Goal: Task Accomplishment & Management: Complete application form

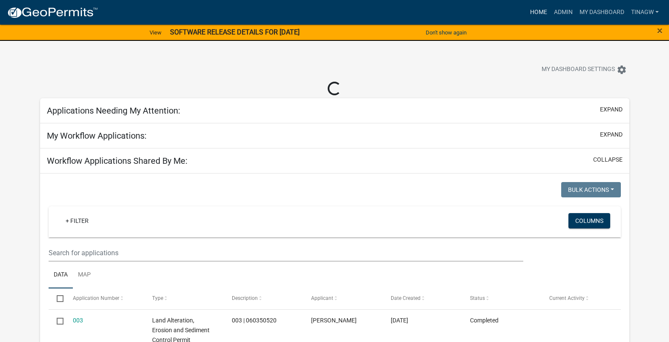
click at [538, 11] on link "Home" at bounding box center [538, 12] width 24 height 16
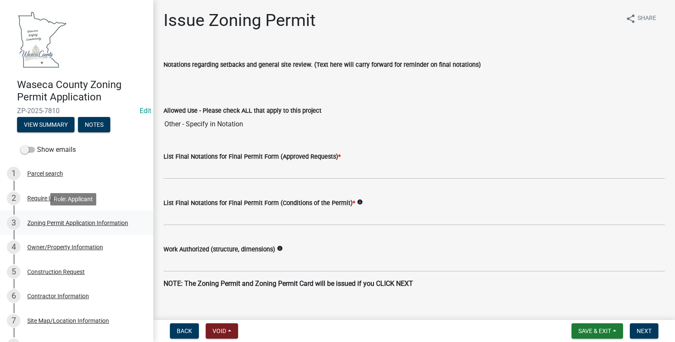
click at [54, 221] on div "Zoning Permit Application Information" at bounding box center [77, 223] width 101 height 6
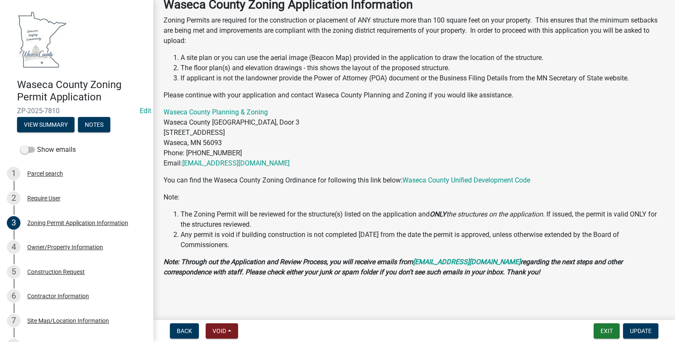
scroll to position [51, 0]
click at [46, 246] on div "Owner/Property Information" at bounding box center [65, 247] width 76 height 6
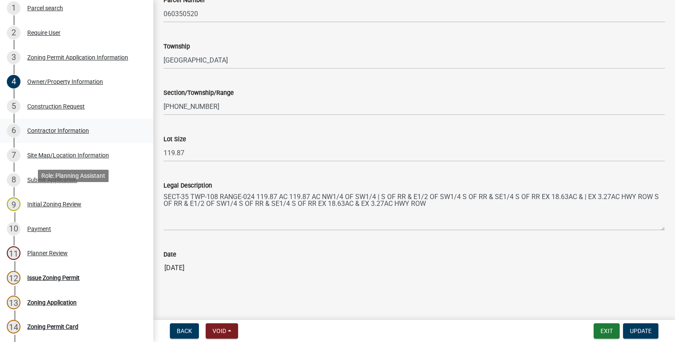
scroll to position [170, 0]
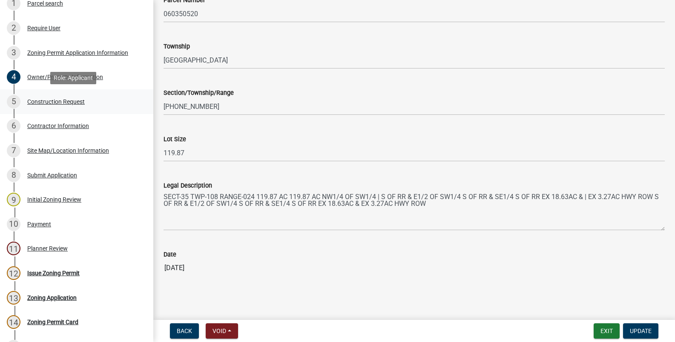
click at [66, 101] on div "Construction Request" at bounding box center [55, 102] width 57 height 6
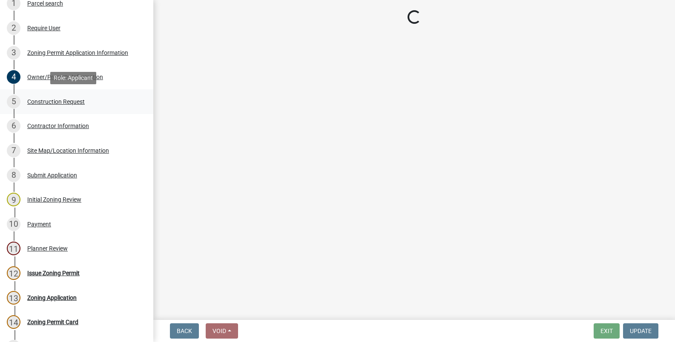
scroll to position [0, 0]
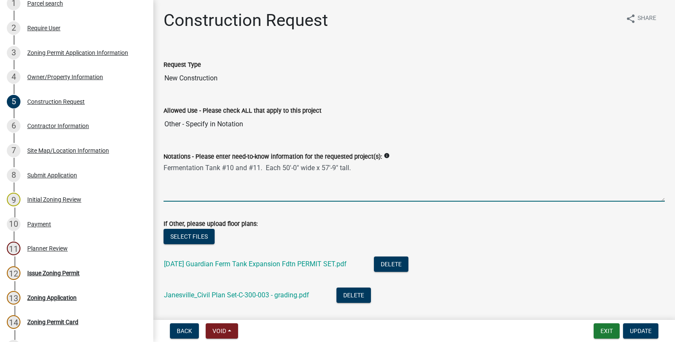
drag, startPoint x: 164, startPoint y: 167, endPoint x: 354, endPoint y: 165, distance: 189.5
click at [354, 165] on textarea "Fermentation Tank #10 and #11. Each 50'-0" wide x 57'-9" tall." at bounding box center [414, 182] width 501 height 40
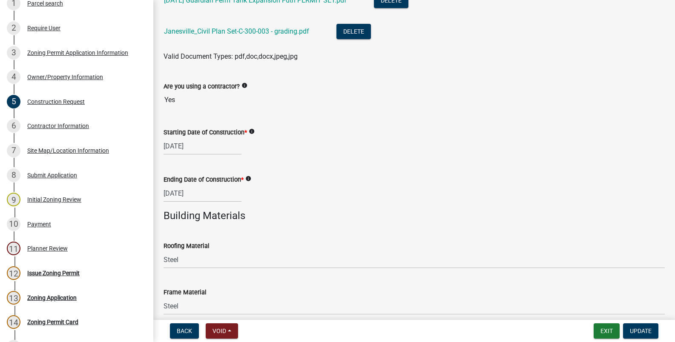
scroll to position [395, 0]
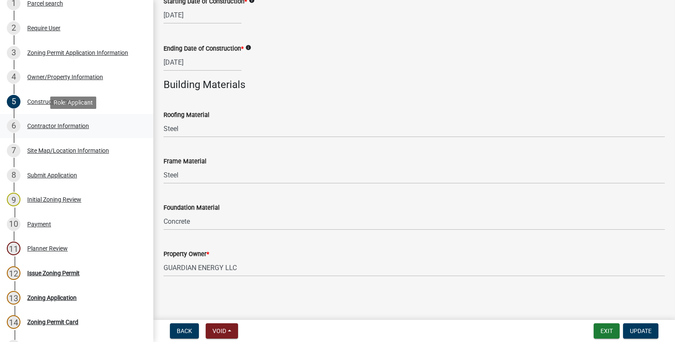
click at [55, 125] on div "Contractor Information" at bounding box center [58, 126] width 62 height 6
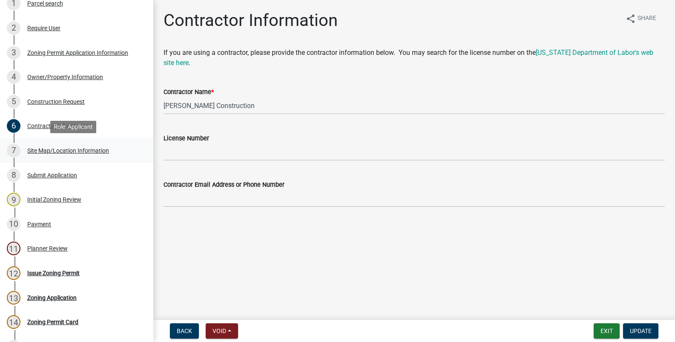
click at [69, 148] on div "Site Map/Location Information" at bounding box center [68, 151] width 82 height 6
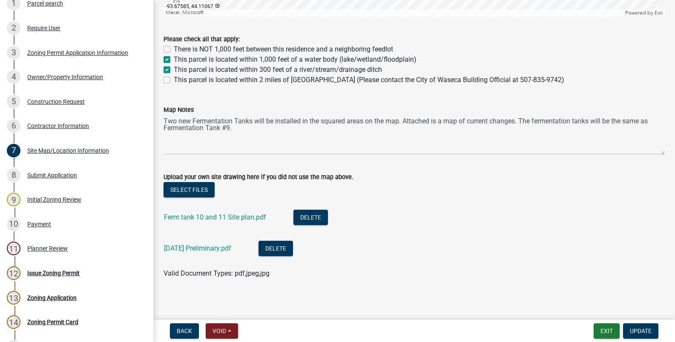
scroll to position [601, 0]
click at [42, 198] on div "Initial Zoning Review" at bounding box center [54, 200] width 54 height 6
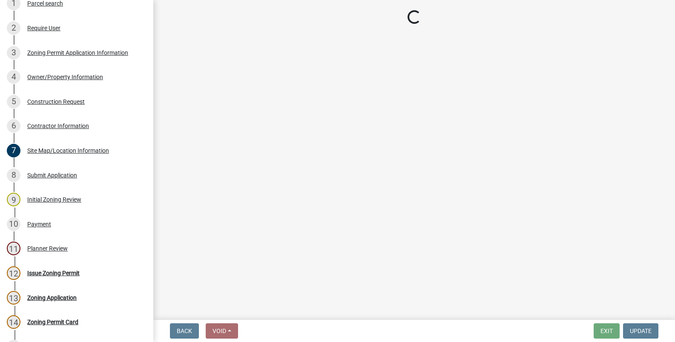
select select "0ec30fea-88bf-494d-976e-89e1060976f8"
select select "72445235-5c6a-4b18-a4d3-d713a78afe07"
select select "aed63dd0-ddda-46d5-8ef8-3a5d93ffbb59"
select select "6d839d38-f784-434a-a355-9dbcceaeb93c"
select select "5adaefc3-805f-48b5-a493-d80b3a70a6b4"
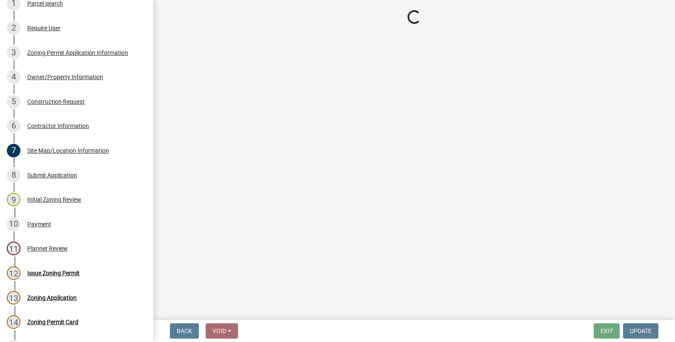
select select "26d425d8-4000-439c-a397-a657bfa62260"
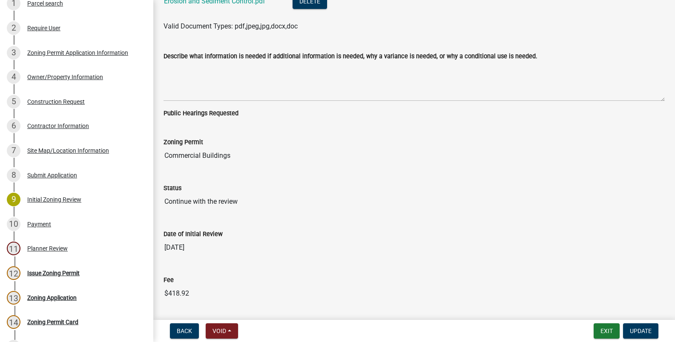
scroll to position [2070, 0]
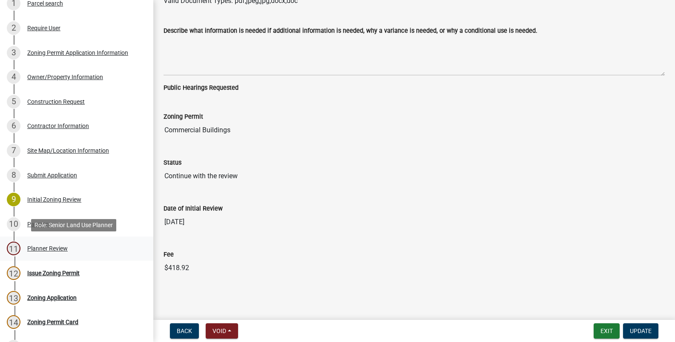
click at [39, 247] on div "Planner Review" at bounding box center [47, 249] width 40 height 6
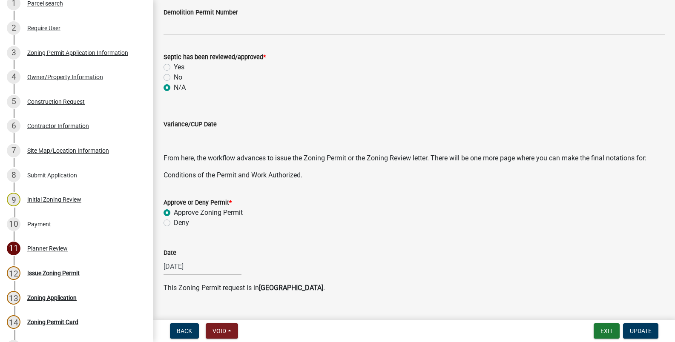
scroll to position [316, 0]
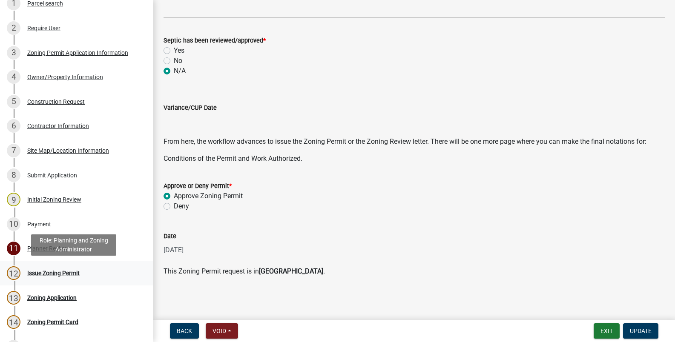
click at [44, 273] on div "Issue Zoning Permit" at bounding box center [53, 273] width 52 height 6
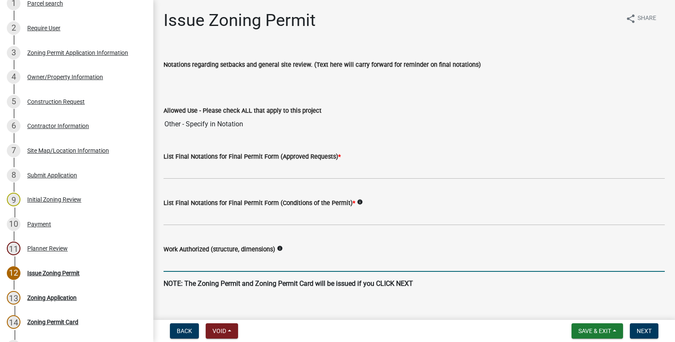
click at [214, 263] on input "Work Authorized (structure, dimensions)" at bounding box center [414, 263] width 501 height 17
paste input "Fermentation Tank #10 and #11. Each 50'-0" wide x 57'-9" tall."
type input "granted approval for construction of Fermentation Tank #10 and #11. Each 50'-0"…"
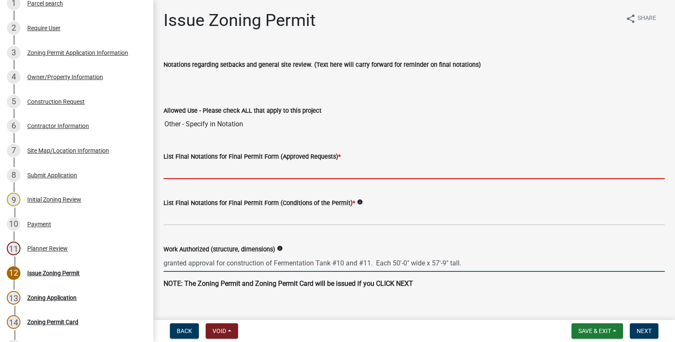
click at [209, 167] on input "List Final Notations for Final Permit Form (Approved Requests) *" at bounding box center [414, 170] width 501 height 17
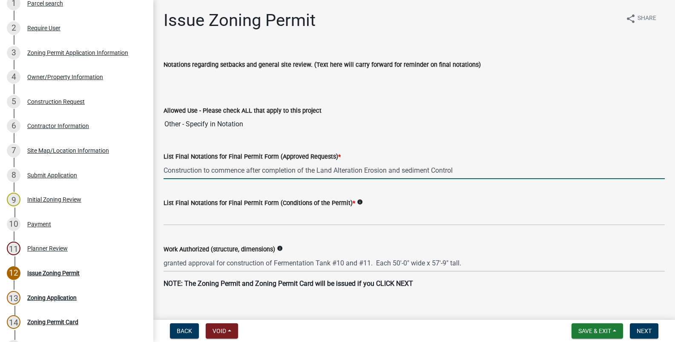
click at [466, 171] on input "Construction to commence after completion of the Land Alteration Erosion and se…" at bounding box center [414, 170] width 501 height 17
drag, startPoint x: 252, startPoint y: 171, endPoint x: 296, endPoint y: 170, distance: 43.9
click at [296, 170] on input "Construction to commence after completion of the Land Alteration Erosion and se…" at bounding box center [414, 170] width 501 height 17
type input "Construction to commence in relationship to the Land Alteration Erosion and sed…"
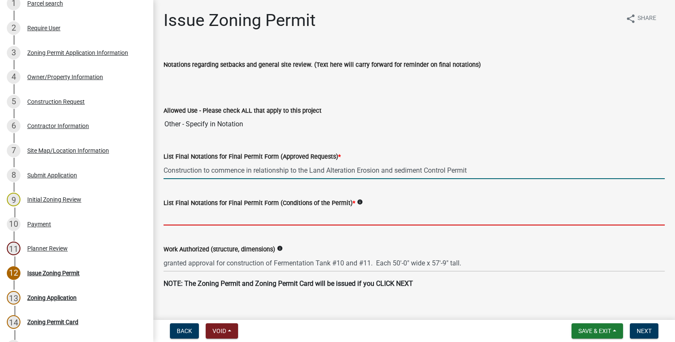
click at [218, 215] on input "List Final Notations for Final Permit Form (Conditions of the Permit) *" at bounding box center [414, 216] width 501 height 17
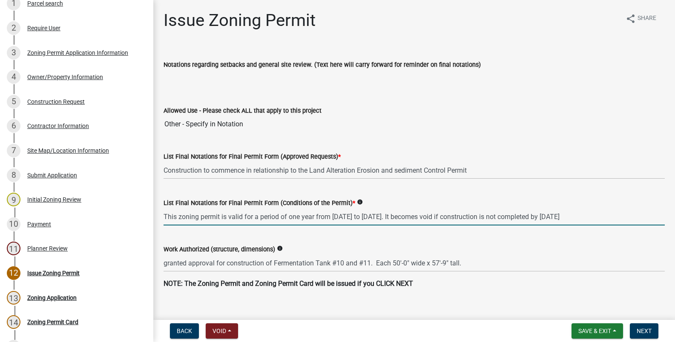
click at [338, 217] on input "This zoning permit is valid for a period of one year from August 6, 2025 to Aug…" at bounding box center [414, 216] width 501 height 17
click at [407, 216] on input "This zoning permit is valid for a period of one year from September 8, 2025 to …" at bounding box center [414, 216] width 501 height 17
click at [627, 216] on input "This zoning permit is valid for a period of one year from September 8, 2025 to …" at bounding box center [414, 216] width 501 height 17
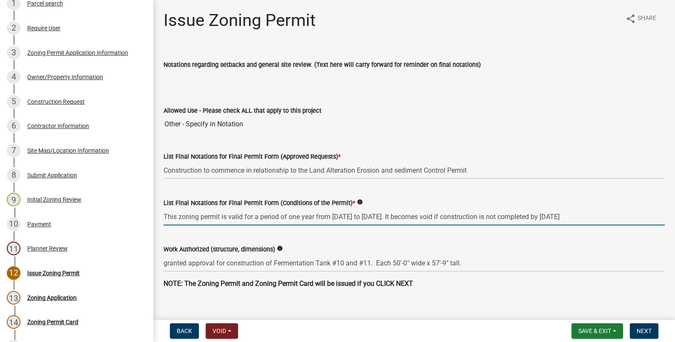
click at [627, 216] on input "This zoning permit is valid for a period of one year from September 8, 2025 to …" at bounding box center [414, 216] width 501 height 17
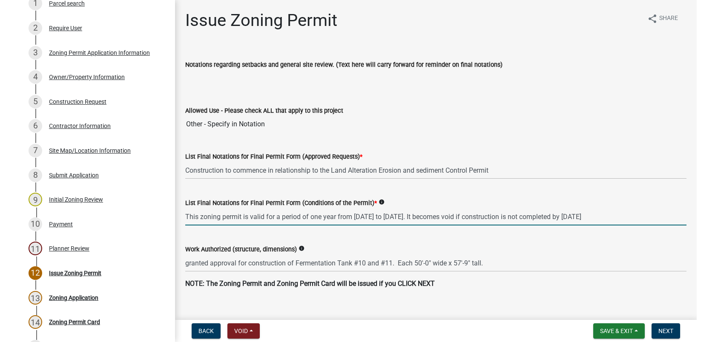
scroll to position [12, 0]
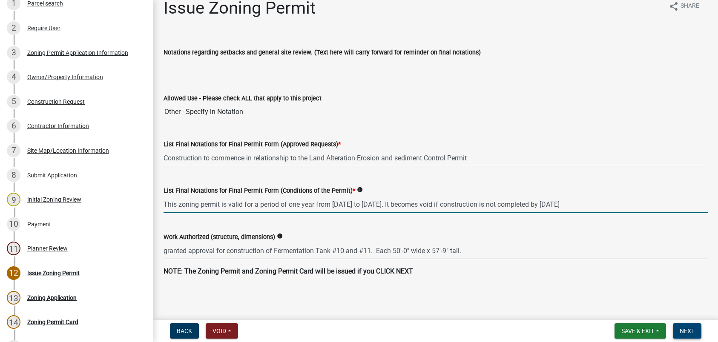
type input "This zoning permit is valid for a period of one year from [DATE] to [DATE]. It …"
click at [675, 328] on span "Next" at bounding box center [687, 331] width 15 height 7
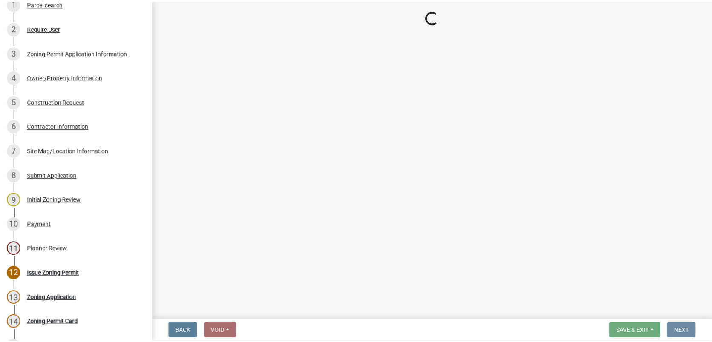
scroll to position [0, 0]
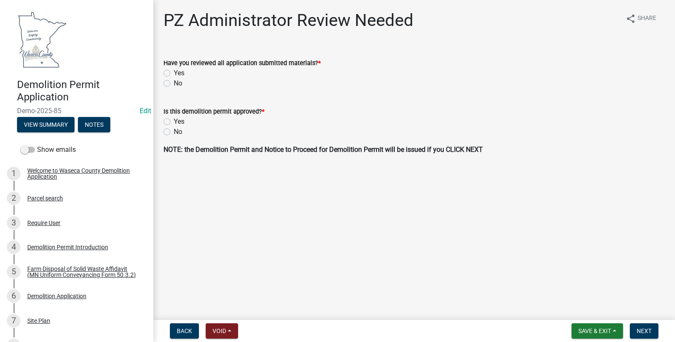
click at [174, 71] on label "Yes" at bounding box center [179, 73] width 11 height 10
click at [174, 71] on input "Yes" at bounding box center [177, 71] width 6 height 6
radio input "true"
click at [174, 121] on label "Yes" at bounding box center [179, 122] width 11 height 10
click at [174, 121] on input "Yes" at bounding box center [177, 120] width 6 height 6
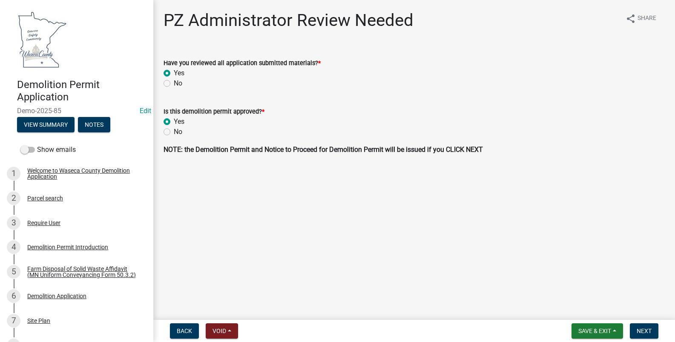
radio input "true"
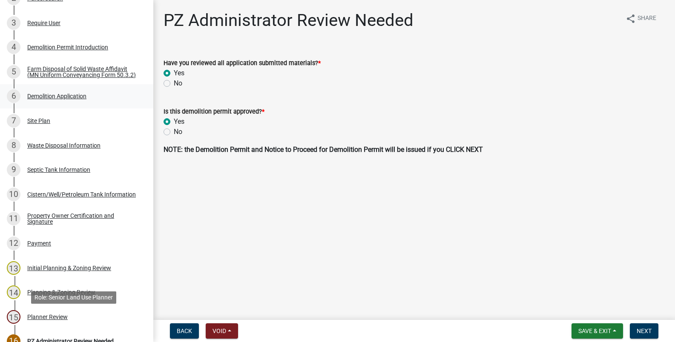
scroll to position [198, 0]
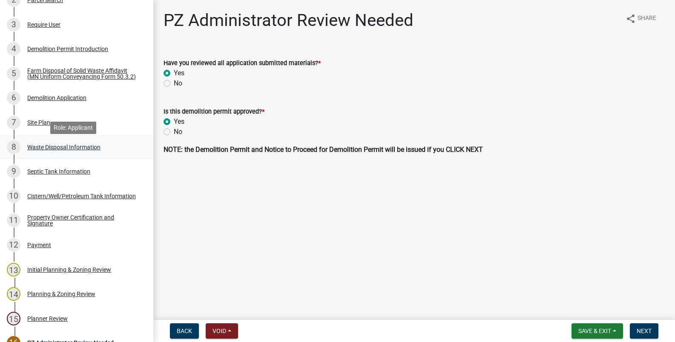
click at [51, 150] on div "Waste Disposal Information" at bounding box center [63, 147] width 73 height 6
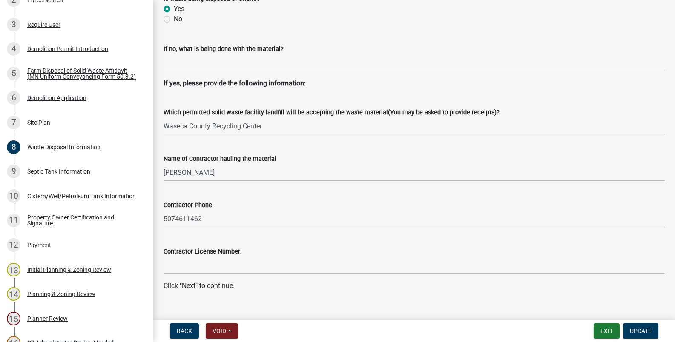
scroll to position [398, 0]
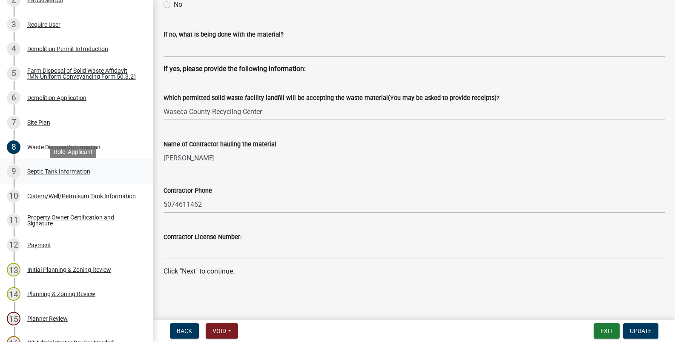
click at [60, 174] on div "Septic Tank Information" at bounding box center [58, 172] width 63 height 6
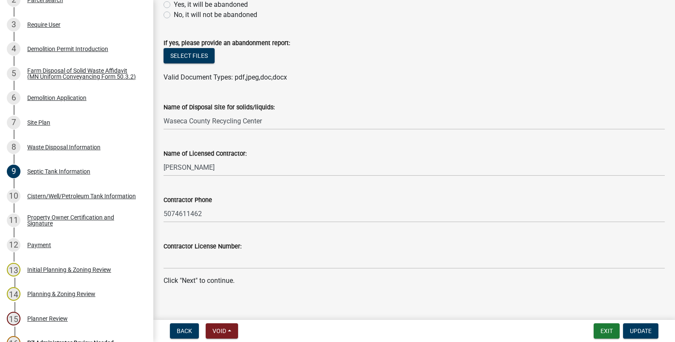
scroll to position [159, 0]
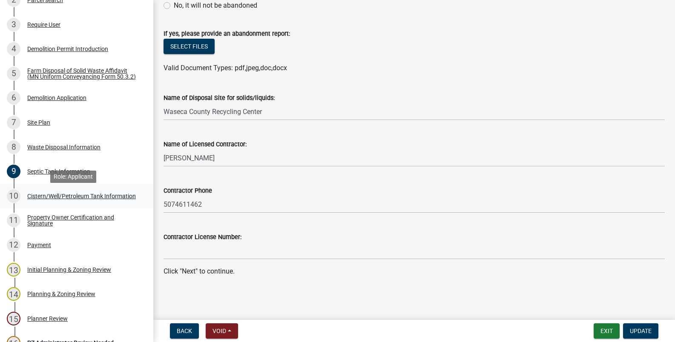
click at [38, 199] on div "Cistern/Well/Petroleum Tank Information" at bounding box center [81, 196] width 109 height 6
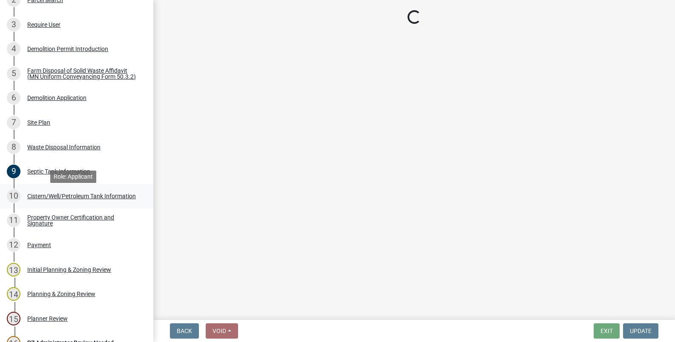
scroll to position [0, 0]
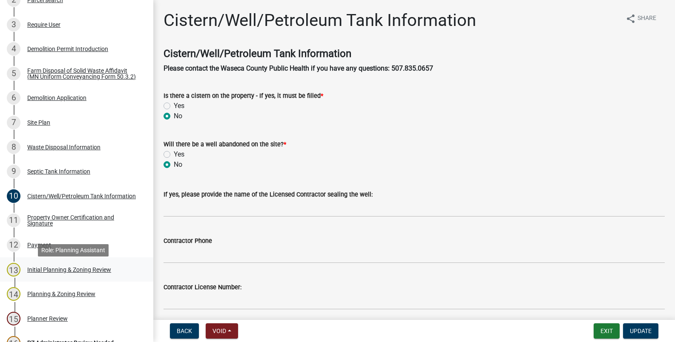
click at [40, 273] on div "Initial Planning & Zoning Review" at bounding box center [69, 270] width 84 height 6
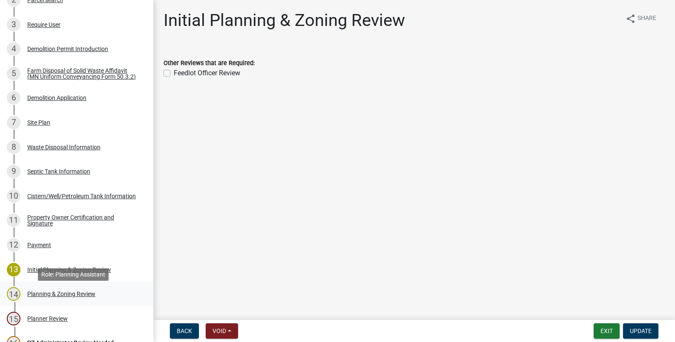
click at [49, 297] on div "Planning & Zoning Review" at bounding box center [61, 294] width 68 height 6
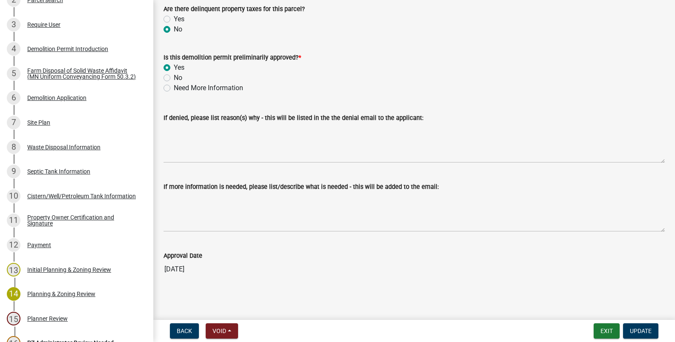
scroll to position [104, 0]
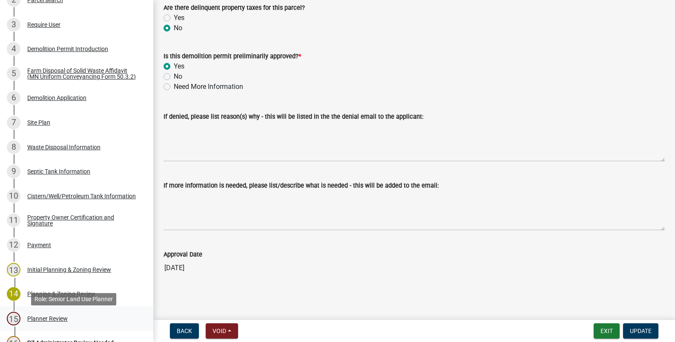
click at [41, 322] on div "Planner Review" at bounding box center [47, 319] width 40 height 6
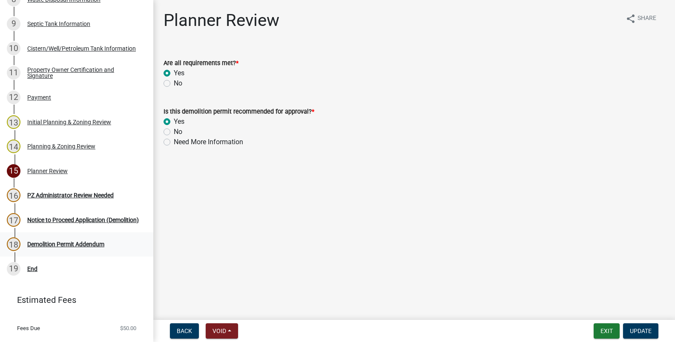
scroll to position [369, 0]
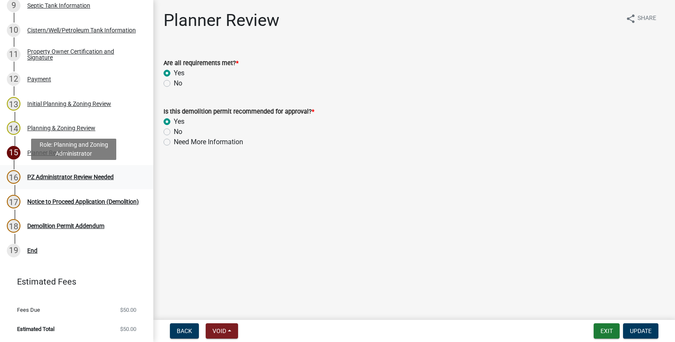
click at [59, 176] on div "PZ Administrator Review Needed" at bounding box center [70, 177] width 86 height 6
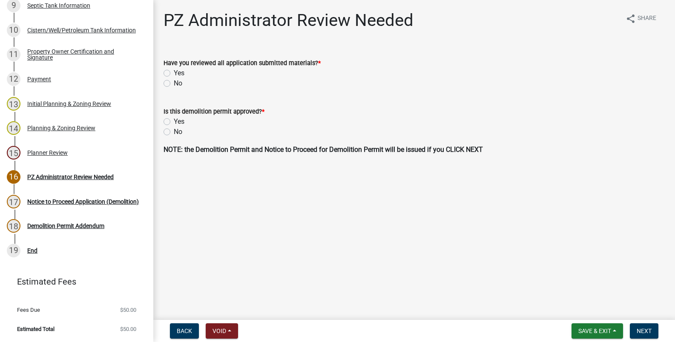
click at [174, 74] on label "Yes" at bounding box center [179, 73] width 11 height 10
click at [174, 74] on input "Yes" at bounding box center [177, 71] width 6 height 6
radio input "true"
click at [174, 120] on label "Yes" at bounding box center [179, 122] width 11 height 10
click at [174, 120] on input "Yes" at bounding box center [177, 120] width 6 height 6
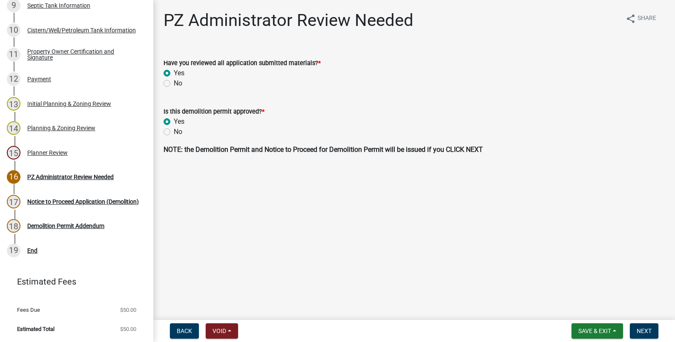
radio input "true"
click at [651, 331] on span "Next" at bounding box center [644, 331] width 15 height 7
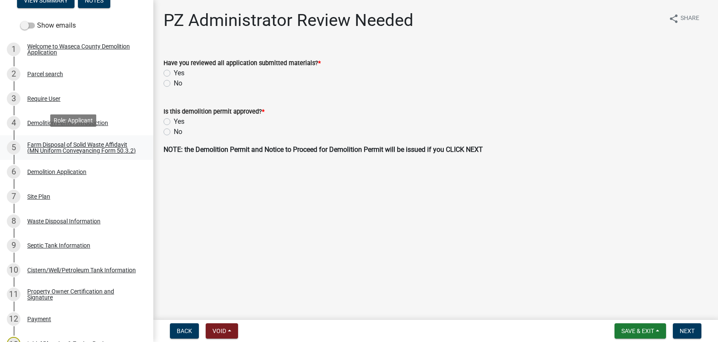
scroll to position [128, 0]
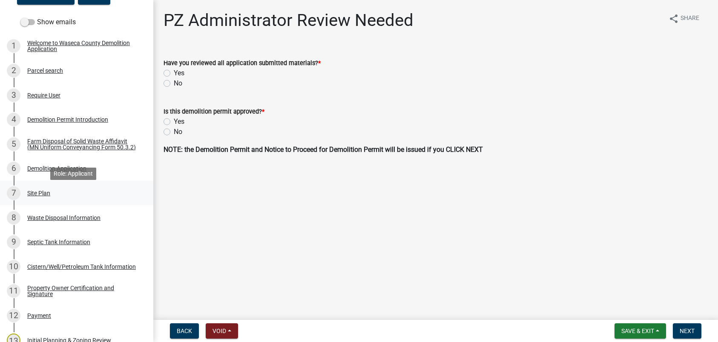
click at [37, 196] on div "Site Plan" at bounding box center [38, 193] width 23 height 6
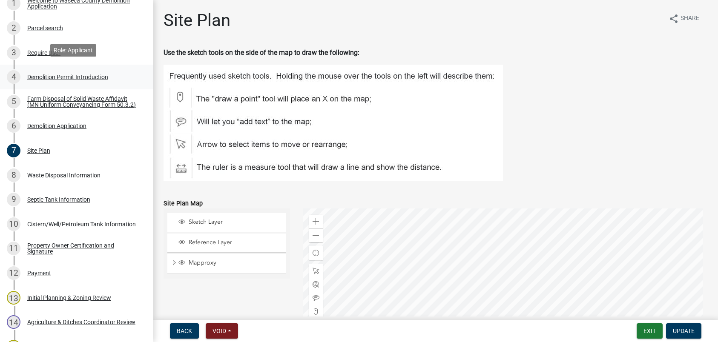
scroll to position [213, 0]
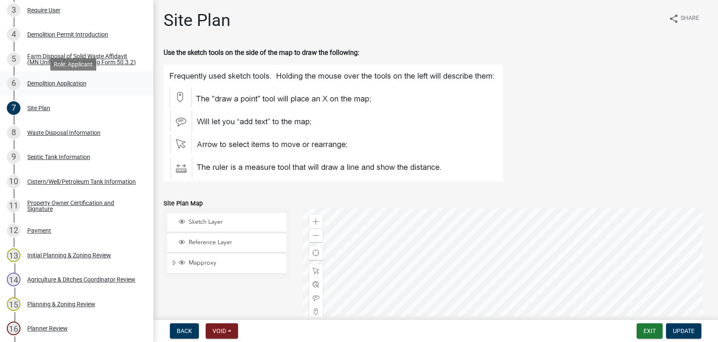
click at [52, 86] on div "Demolition Application" at bounding box center [56, 83] width 59 height 6
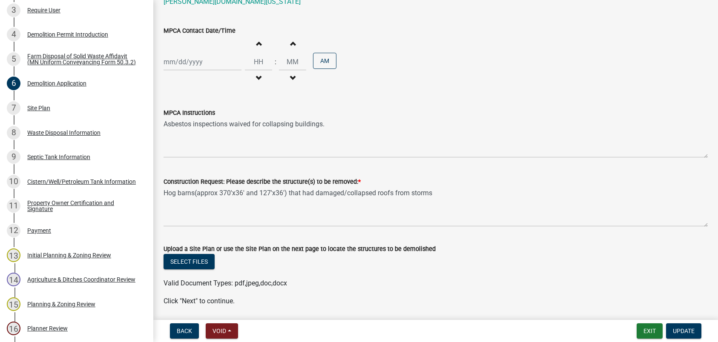
scroll to position [688, 0]
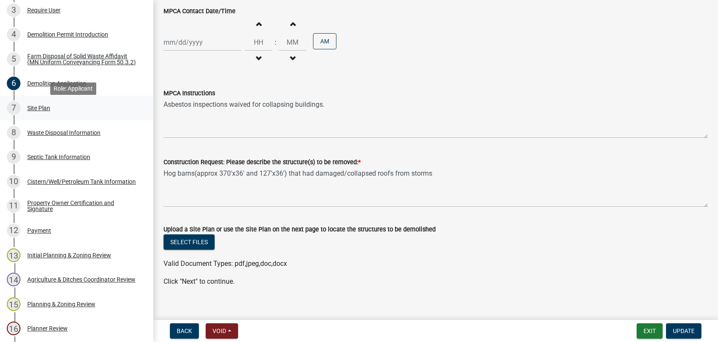
click at [38, 110] on div "Site Plan" at bounding box center [38, 108] width 23 height 6
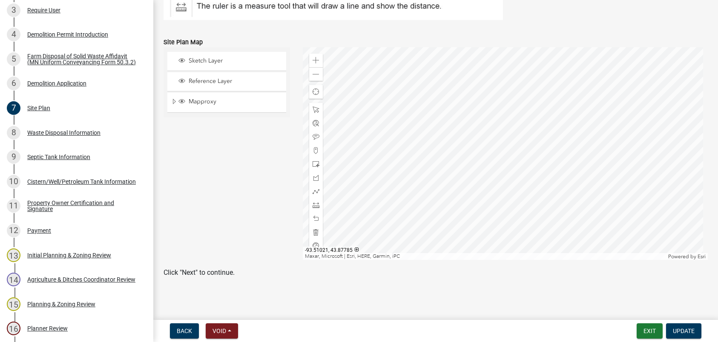
scroll to position [163, 0]
click at [63, 136] on div "Waste Disposal Information" at bounding box center [63, 133] width 73 height 6
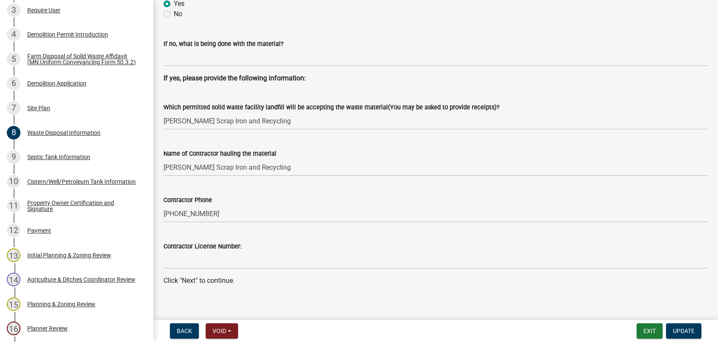
scroll to position [398, 0]
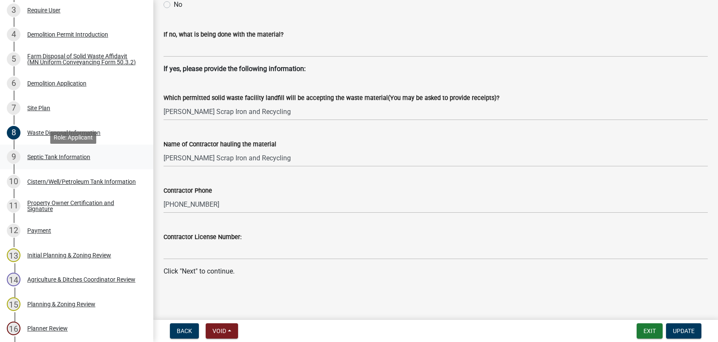
click at [55, 160] on div "Septic Tank Information" at bounding box center [58, 157] width 63 height 6
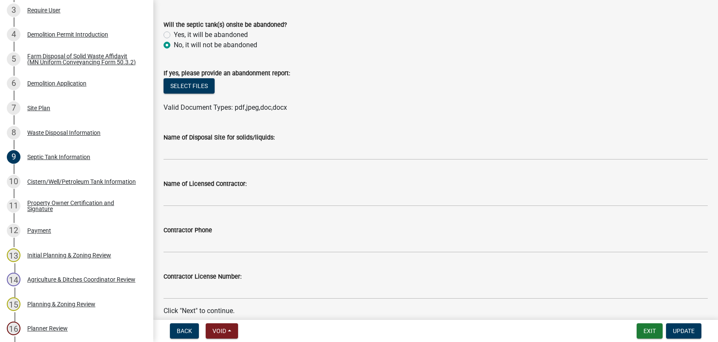
scroll to position [159, 0]
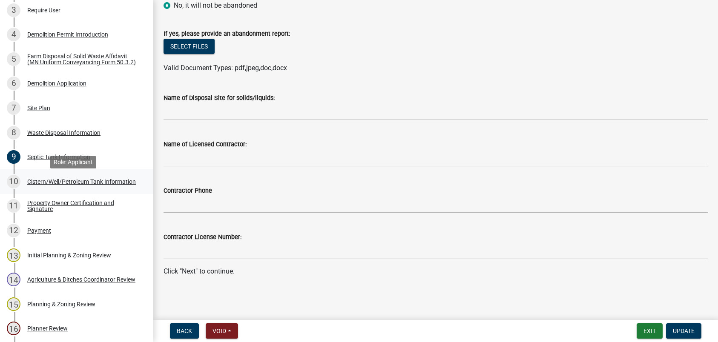
click at [51, 184] on div "Cistern/Well/Petroleum Tank Information" at bounding box center [81, 182] width 109 height 6
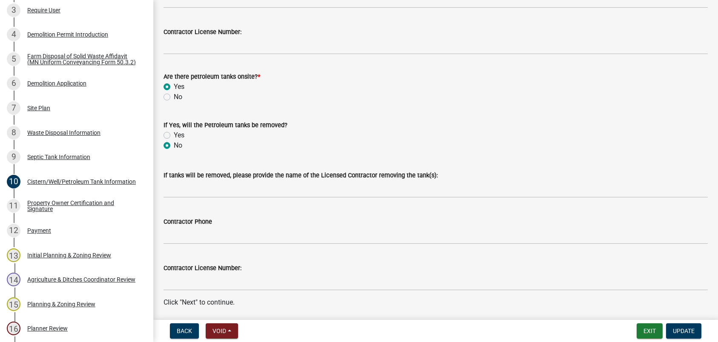
scroll to position [287, 0]
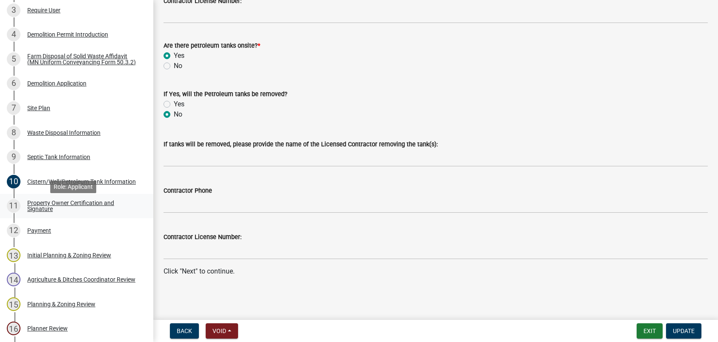
click at [34, 207] on div "Property Owner Certification and Signature" at bounding box center [83, 206] width 112 height 12
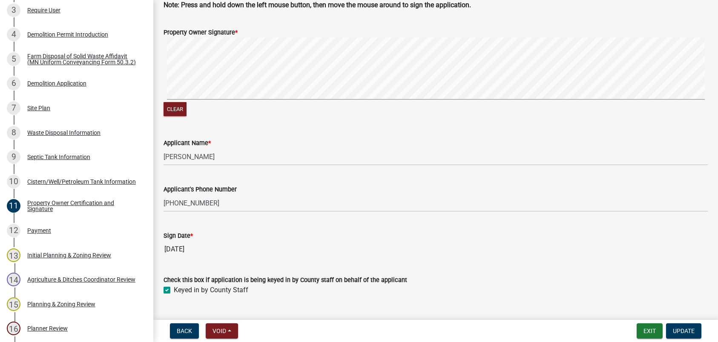
scroll to position [164, 0]
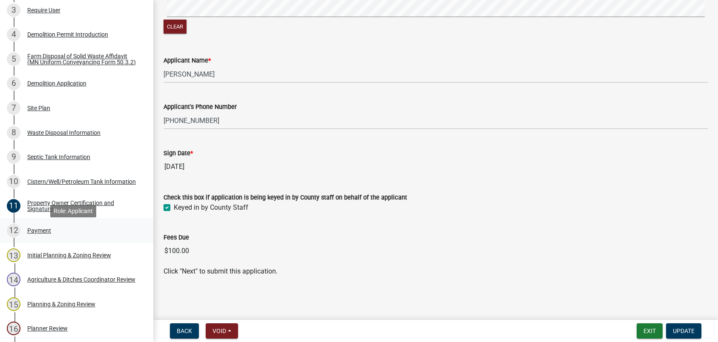
click at [39, 234] on div "Payment" at bounding box center [39, 231] width 24 height 6
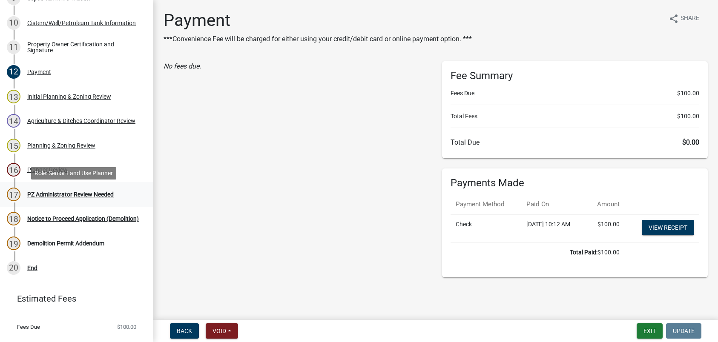
scroll to position [383, 0]
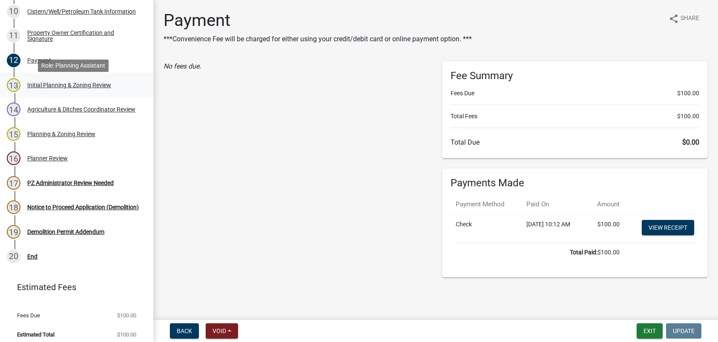
click at [35, 88] on div "Initial Planning & Zoning Review" at bounding box center [69, 85] width 84 height 6
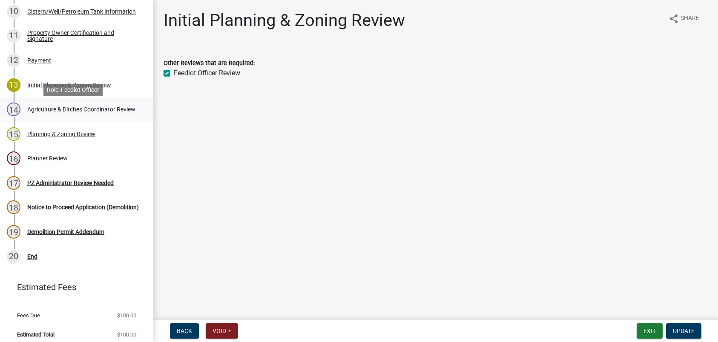
click at [52, 109] on div "Agriculture & Ditches Coordinator Review" at bounding box center [81, 109] width 108 height 6
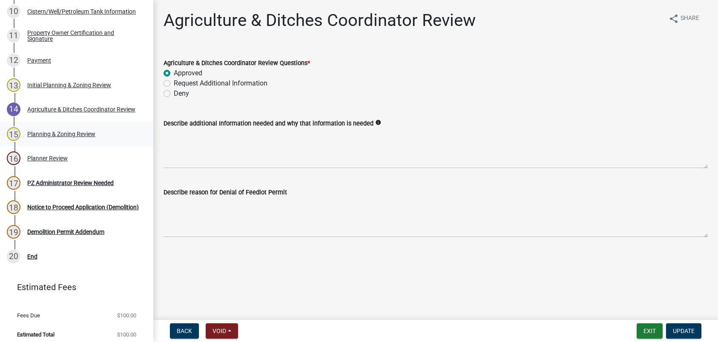
click at [39, 135] on div "Planning & Zoning Review" at bounding box center [61, 134] width 68 height 6
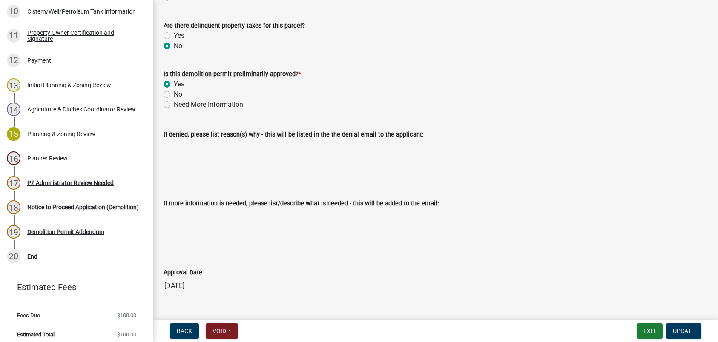
scroll to position [104, 0]
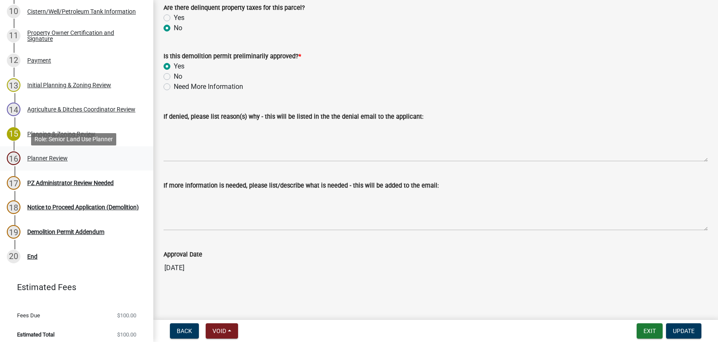
click at [47, 161] on div "Planner Review" at bounding box center [47, 158] width 40 height 6
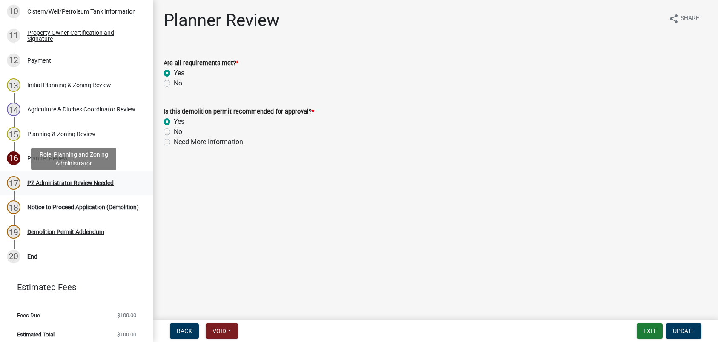
click at [68, 186] on div "PZ Administrator Review Needed" at bounding box center [70, 183] width 86 height 6
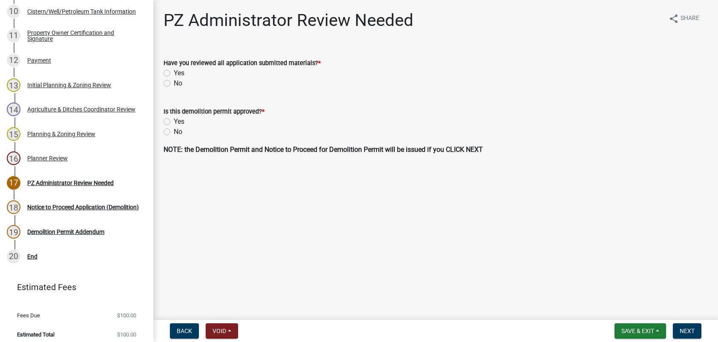
click at [174, 72] on label "Yes" at bounding box center [179, 73] width 11 height 10
click at [174, 72] on input "Yes" at bounding box center [177, 71] width 6 height 6
radio input "true"
click at [174, 121] on label "Yes" at bounding box center [179, 122] width 11 height 10
click at [174, 121] on input "Yes" at bounding box center [177, 120] width 6 height 6
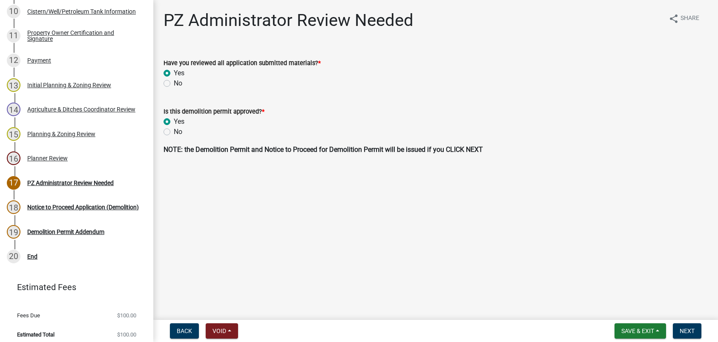
radio input "true"
click at [687, 332] on span "Next" at bounding box center [687, 331] width 15 height 7
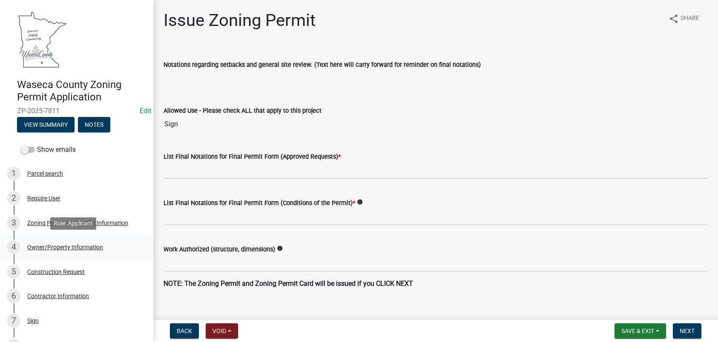
click at [46, 246] on div "Owner/Property Information" at bounding box center [65, 247] width 76 height 6
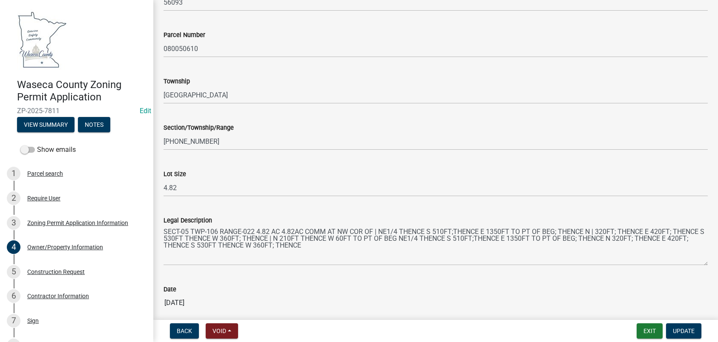
scroll to position [767, 0]
click at [40, 272] on div "Construction Request" at bounding box center [55, 272] width 57 height 6
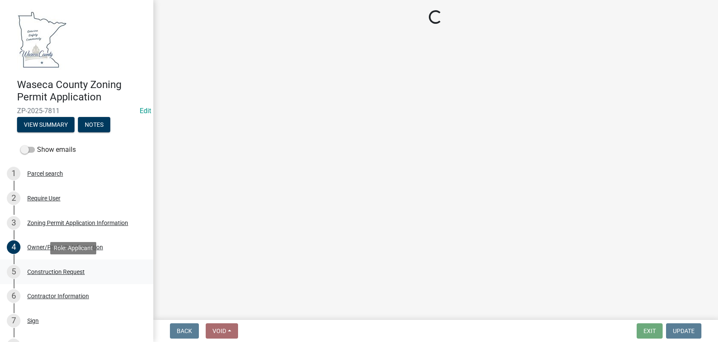
scroll to position [0, 0]
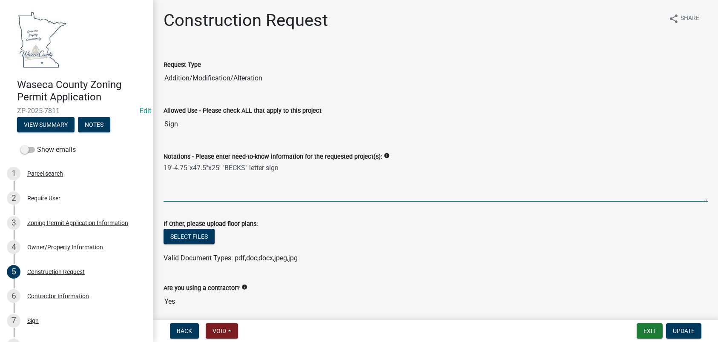
drag, startPoint x: 164, startPoint y: 167, endPoint x: 305, endPoint y: 162, distance: 141.1
click at [305, 162] on textarea "19'-4.75"x47.5"x25' "BECKS" letter sign" at bounding box center [436, 182] width 544 height 40
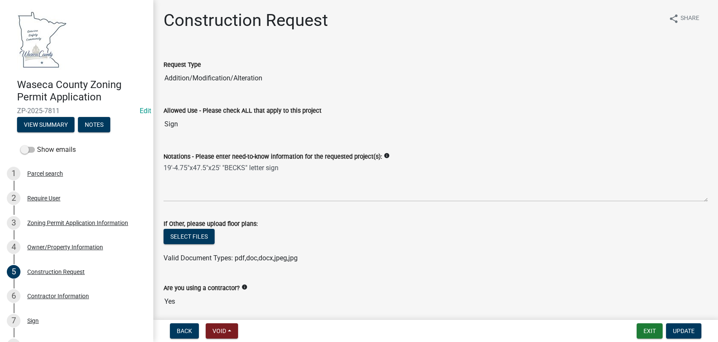
click at [373, 244] on div "Select files" at bounding box center [436, 237] width 544 height 17
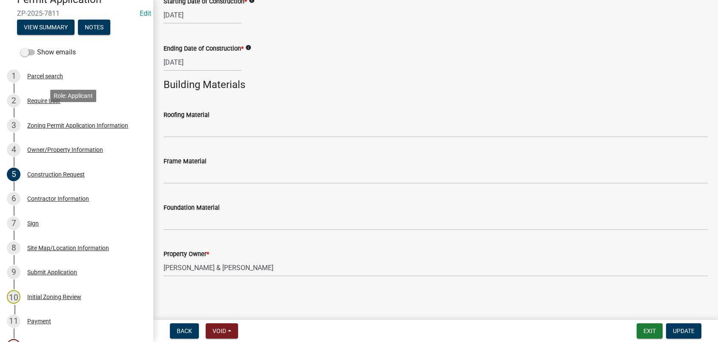
scroll to position [128, 0]
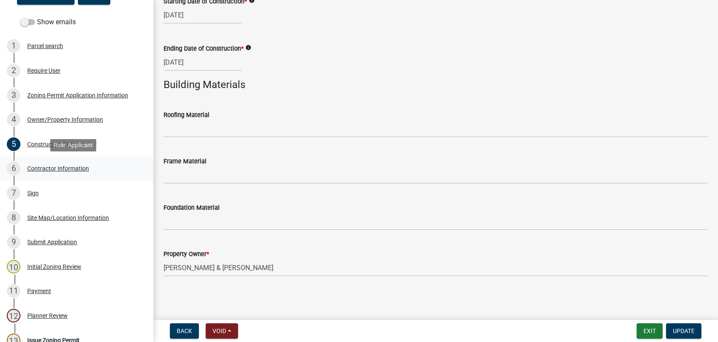
click at [54, 166] on div "Contractor Information" at bounding box center [58, 169] width 62 height 6
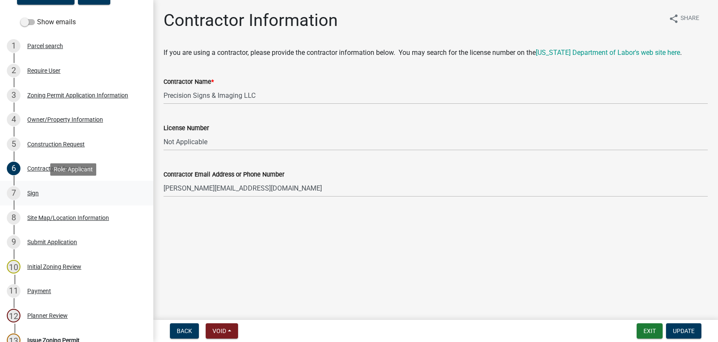
click at [33, 191] on div "Sign" at bounding box center [32, 193] width 11 height 6
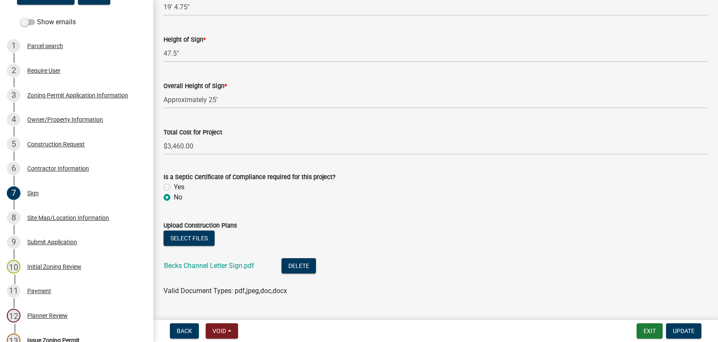
scroll to position [92, 0]
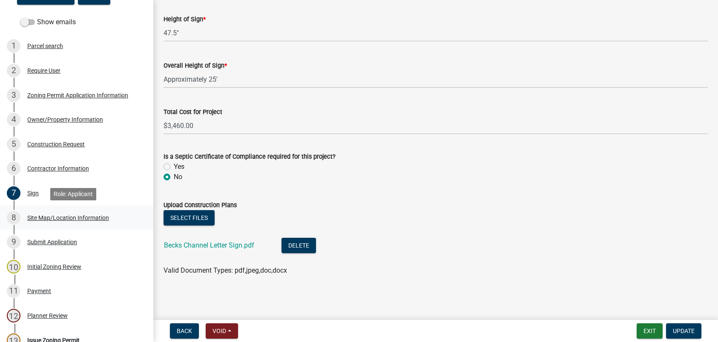
click at [47, 216] on div "Site Map/Location Information" at bounding box center [68, 218] width 82 height 6
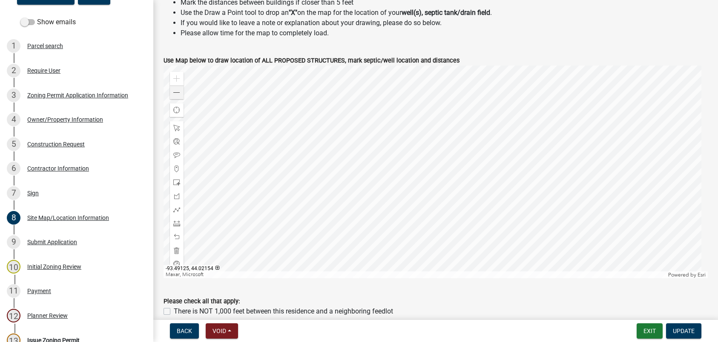
scroll to position [383, 0]
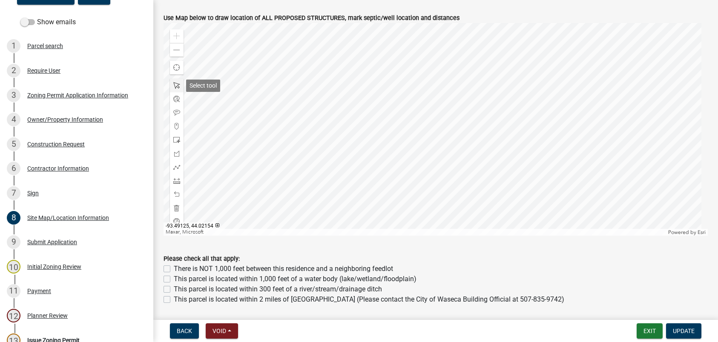
click at [175, 92] on div at bounding box center [177, 86] width 14 height 14
click at [177, 47] on span at bounding box center [176, 50] width 7 height 7
click at [177, 85] on span at bounding box center [176, 85] width 7 height 7
click at [178, 47] on span at bounding box center [176, 50] width 7 height 7
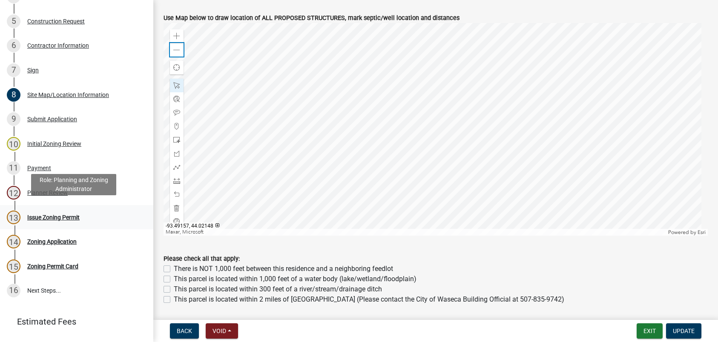
scroll to position [256, 0]
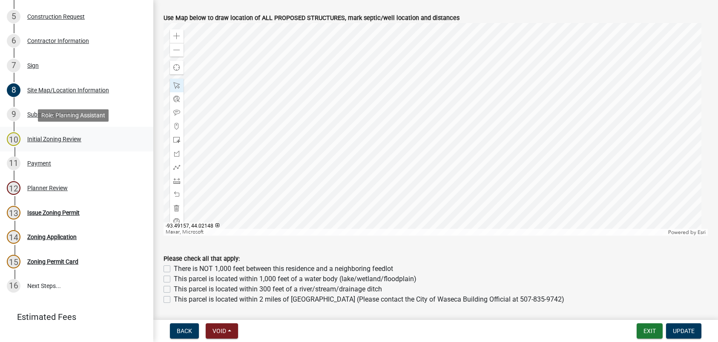
click at [53, 135] on div "10 Initial Zoning Review" at bounding box center [73, 139] width 133 height 14
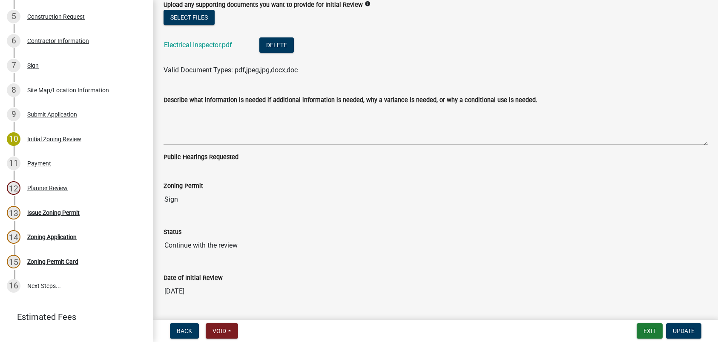
scroll to position [2039, 0]
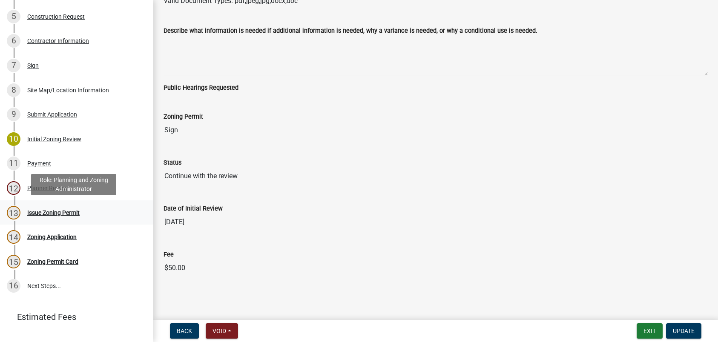
click at [49, 211] on div "Issue Zoning Permit" at bounding box center [53, 213] width 52 height 6
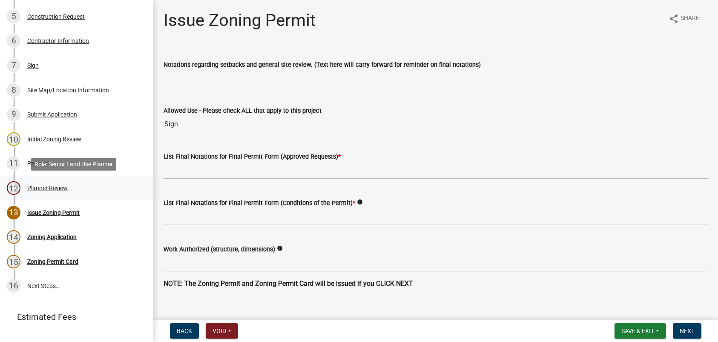
click at [36, 187] on div "Planner Review" at bounding box center [47, 188] width 40 height 6
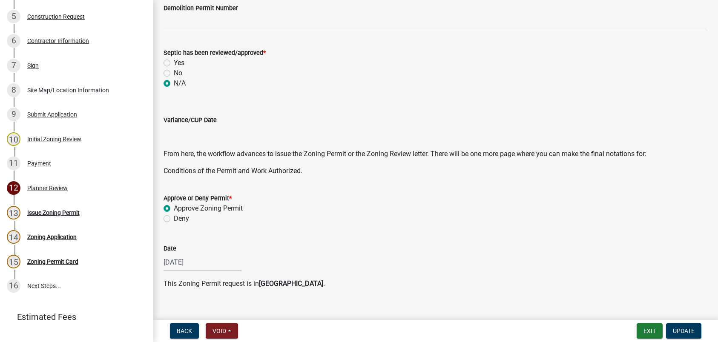
scroll to position [316, 0]
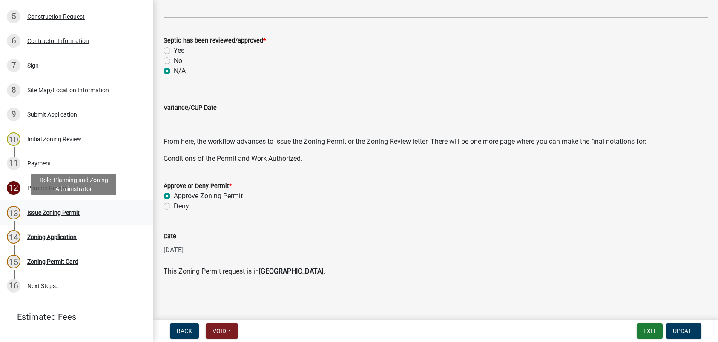
click at [60, 210] on div "Issue Zoning Permit" at bounding box center [53, 213] width 52 height 6
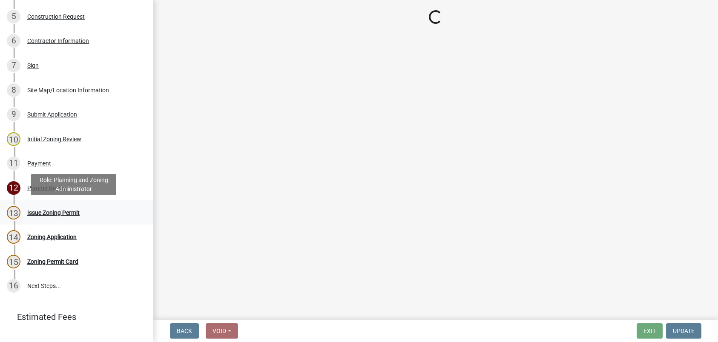
scroll to position [0, 0]
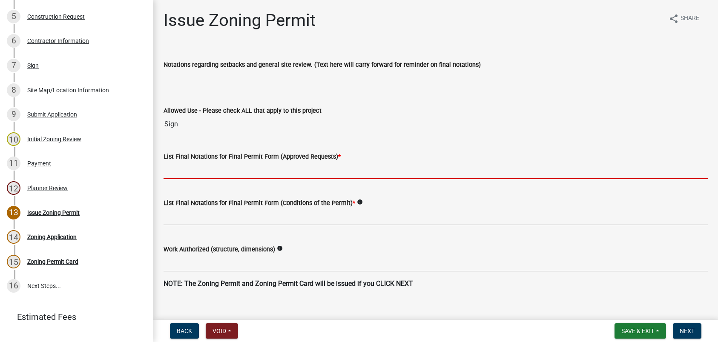
click at [204, 170] on input "List Final Notations for Final Permit Form (Approved Requests) *" at bounding box center [436, 170] width 544 height 17
paste input "19'-4.75"x47.5"x25' "BECKS" letter sign"
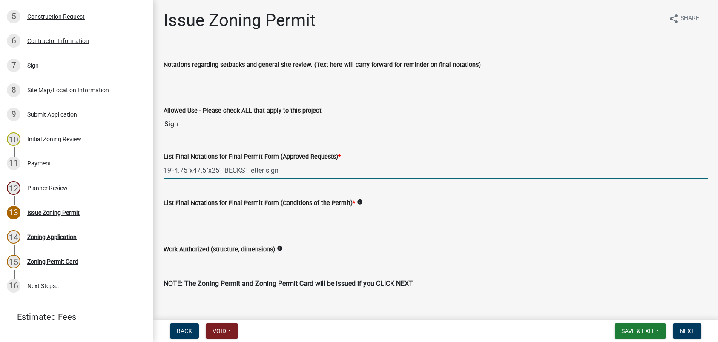
type input "19'-4.75"x47.5"x25' "BECKS" letter sign"
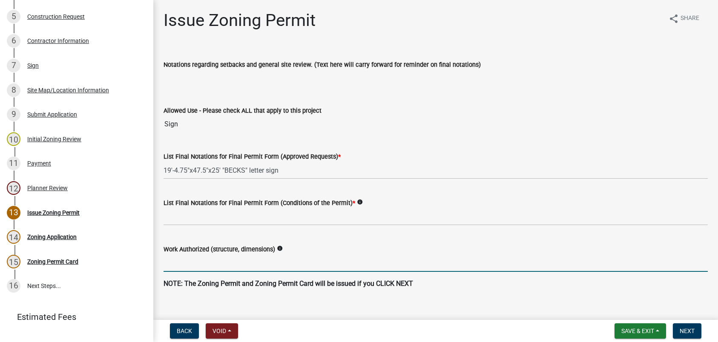
click at [184, 265] on input "Work Authorized (structure, dimensions)" at bounding box center [436, 263] width 544 height 17
paste input "19'-4.75"x47.5"x25' "BECKS" letter sign"
type input "Placing a sign on the side of the building 19'-4.75"x47.5"x25' "BECKS" letter s…"
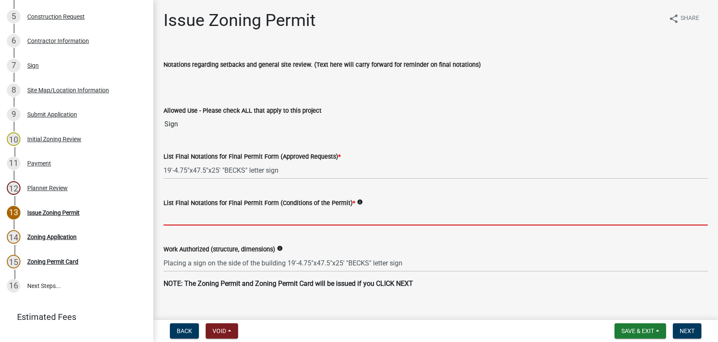
click at [199, 219] on input "List Final Notations for Final Permit Form (Conditions of the Permit) *" at bounding box center [436, 216] width 544 height 17
type input "This zoning permit is valid for a period of one year from [DATE] to [DATE]. It …"
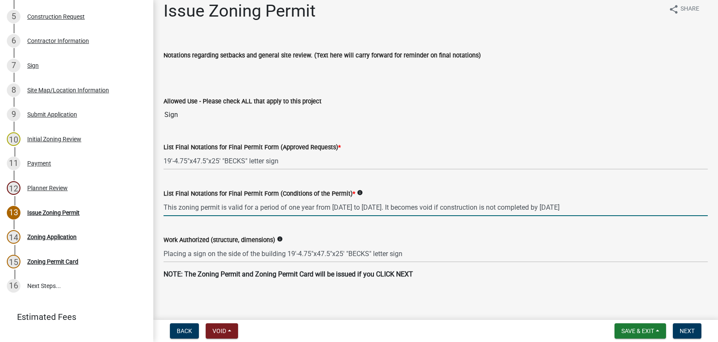
scroll to position [12, 0]
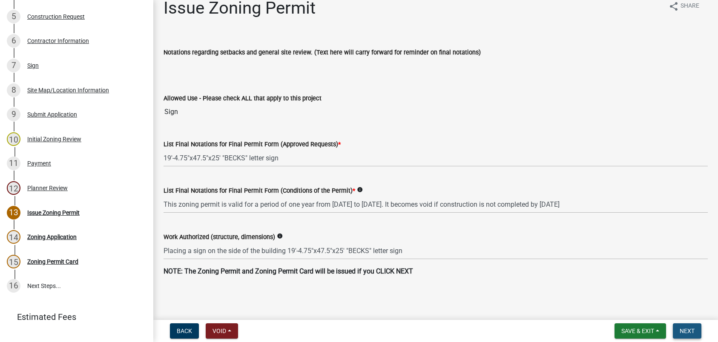
click at [686, 333] on span "Next" at bounding box center [687, 331] width 15 height 7
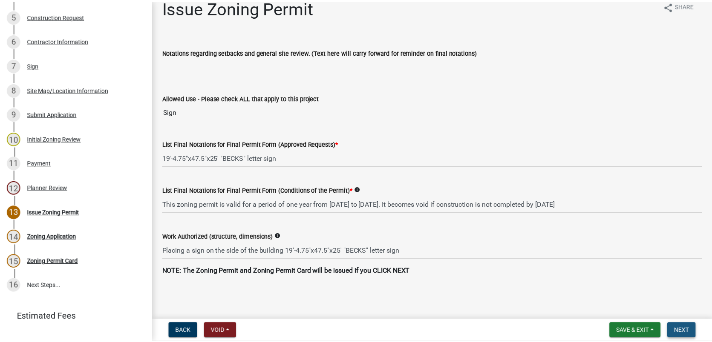
scroll to position [0, 0]
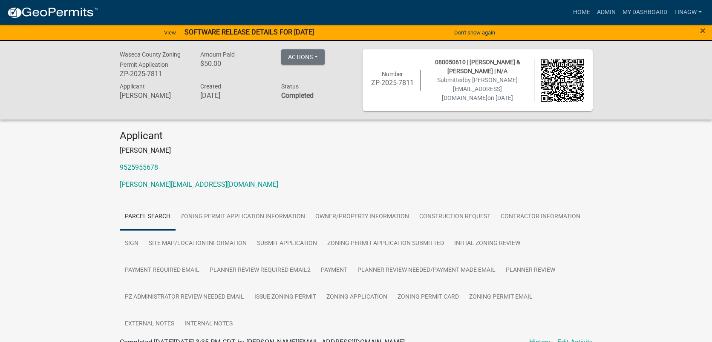
click at [210, 29] on strong "SOFTWARE RELEASE DETAILS FOR [DATE]" at bounding box center [248, 32] width 129 height 8
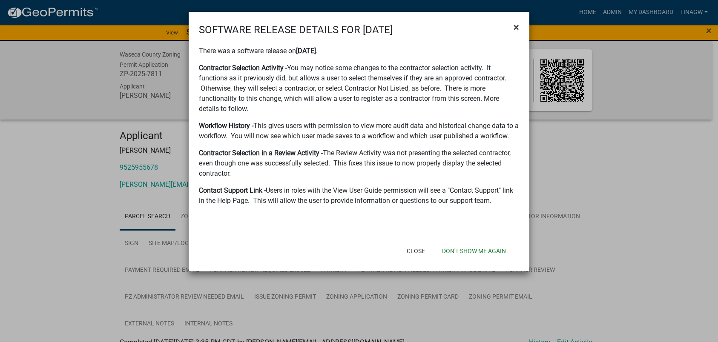
click at [516, 25] on span "×" at bounding box center [517, 27] width 6 height 12
